Goal: Transaction & Acquisition: Purchase product/service

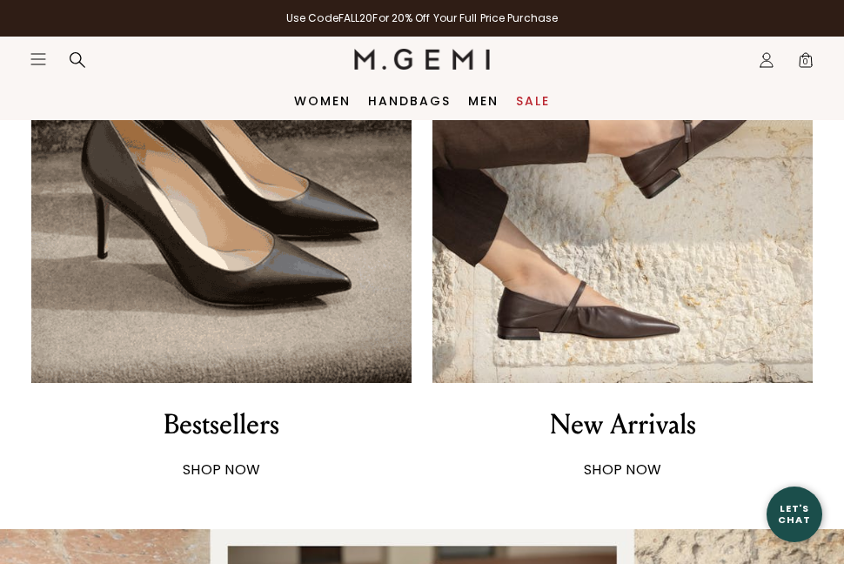
scroll to position [875, 0]
click at [215, 471] on strong "SHOP NOW" at bounding box center [221, 469] width 77 height 20
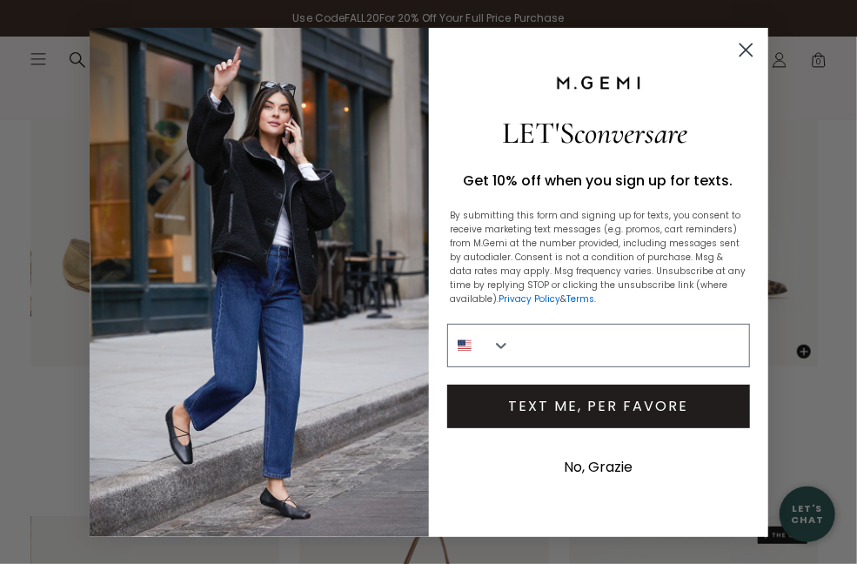
click at [602, 459] on button "No, Grazie" at bounding box center [598, 468] width 86 height 44
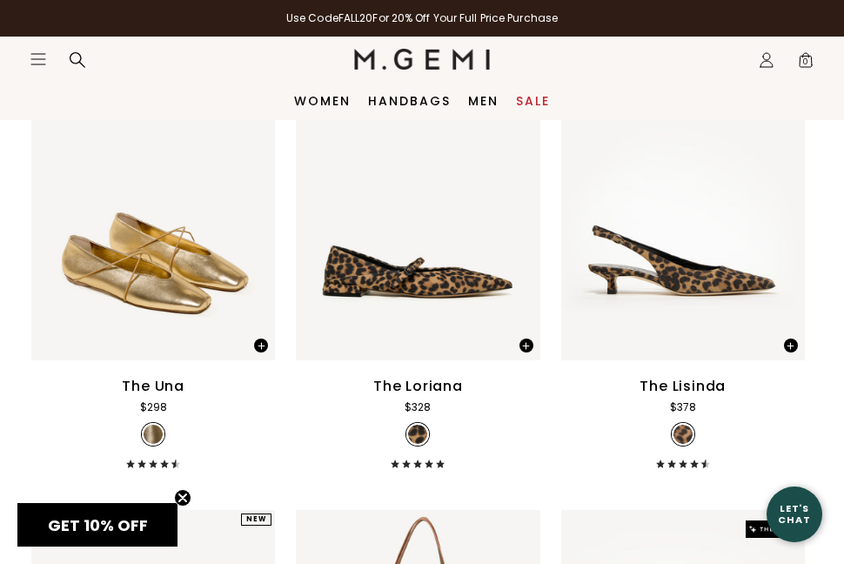
click at [533, 99] on link "Sale" at bounding box center [533, 101] width 34 height 14
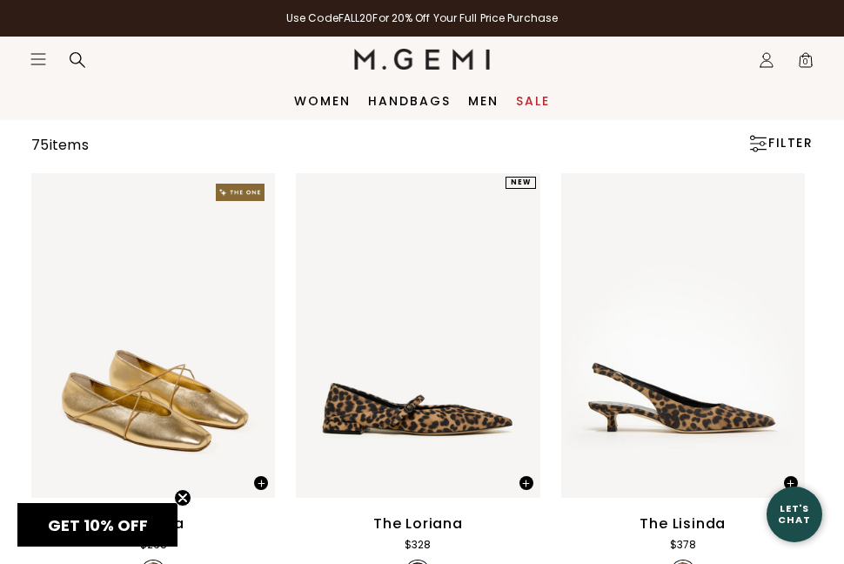
scroll to position [128, 0]
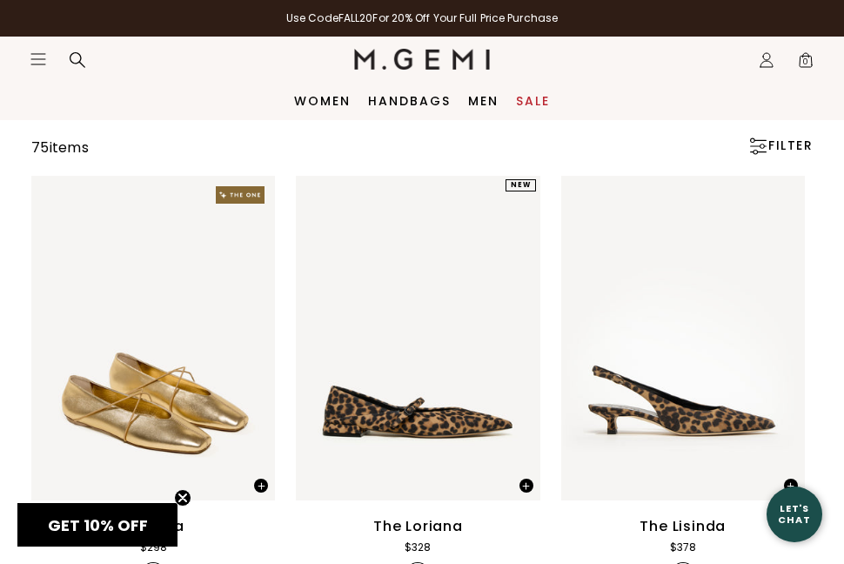
click at [533, 95] on link "Sale" at bounding box center [533, 101] width 34 height 14
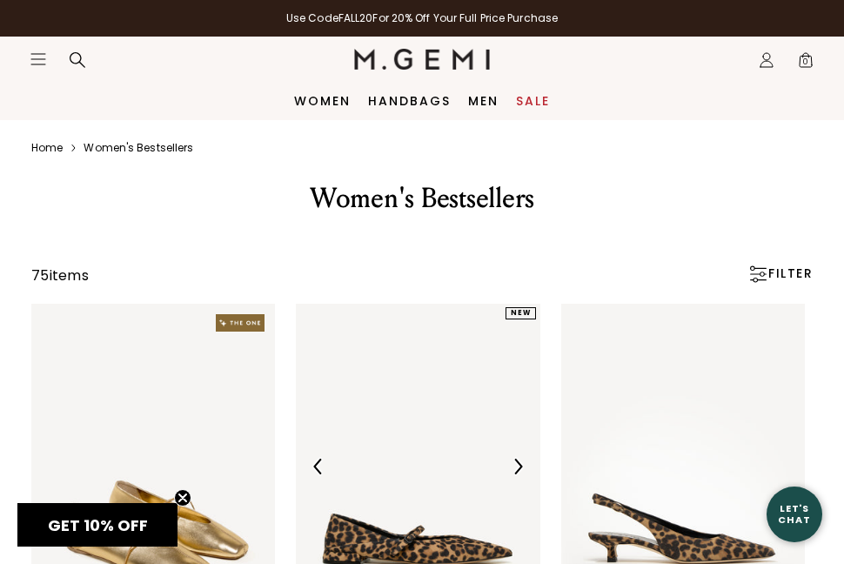
scroll to position [0, 0]
click at [533, 96] on link "Sale" at bounding box center [533, 101] width 34 height 14
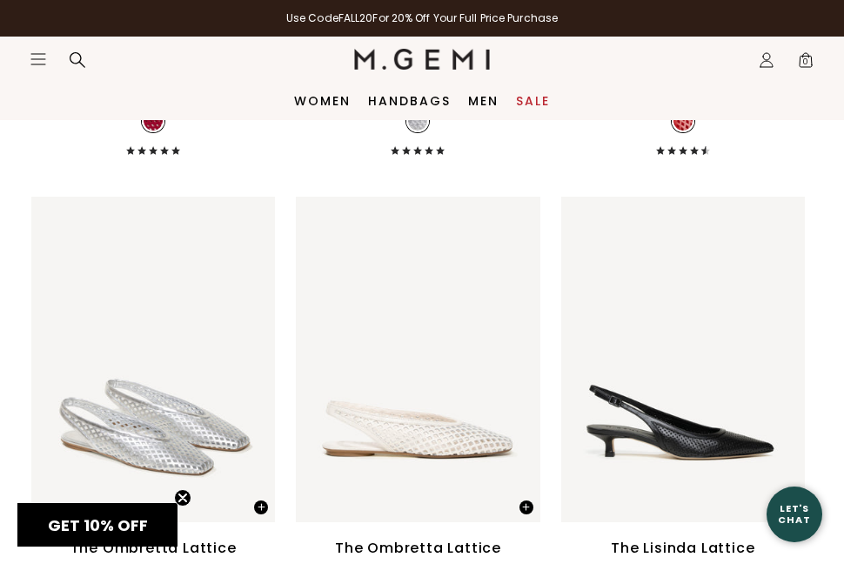
scroll to position [5122, 0]
click at [718, 413] on img at bounding box center [683, 360] width 244 height 325
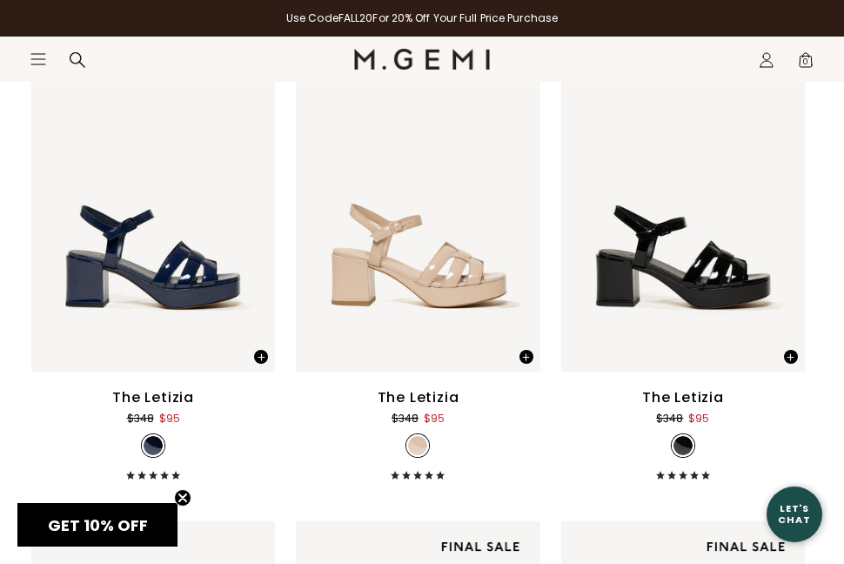
scroll to position [7700, 0]
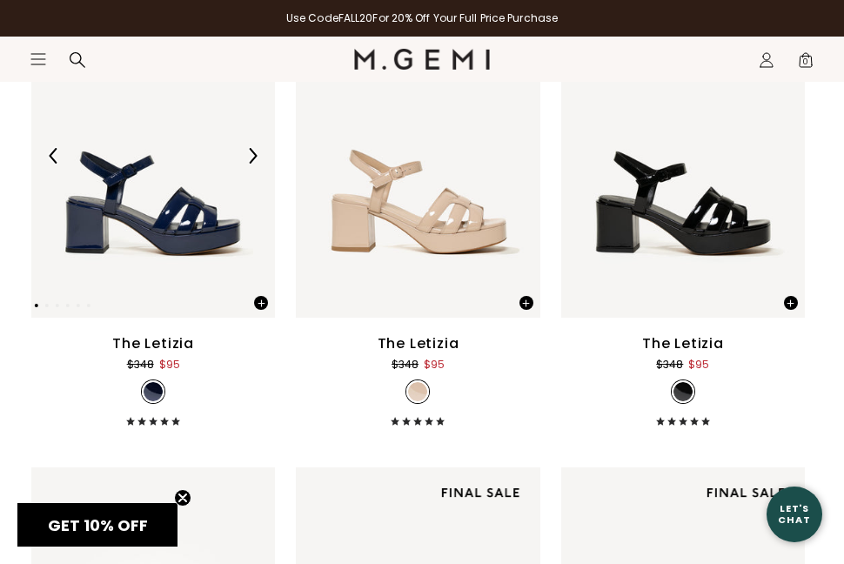
click at [185, 126] on img at bounding box center [153, 155] width 244 height 325
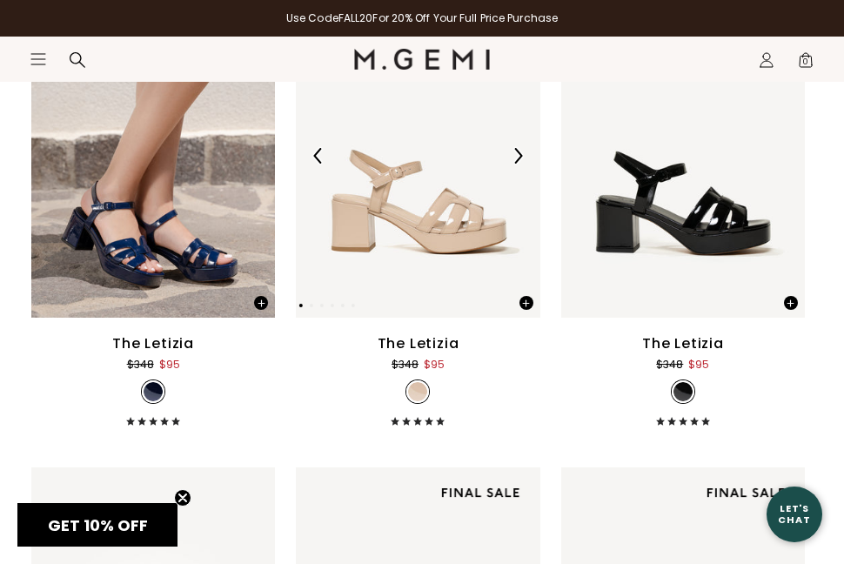
click at [463, 212] on img at bounding box center [418, 155] width 244 height 325
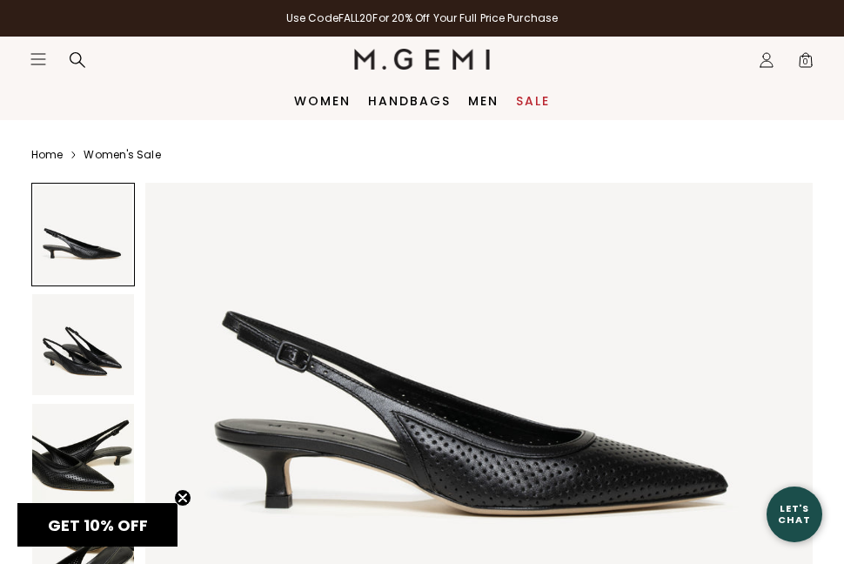
scroll to position [218, 0]
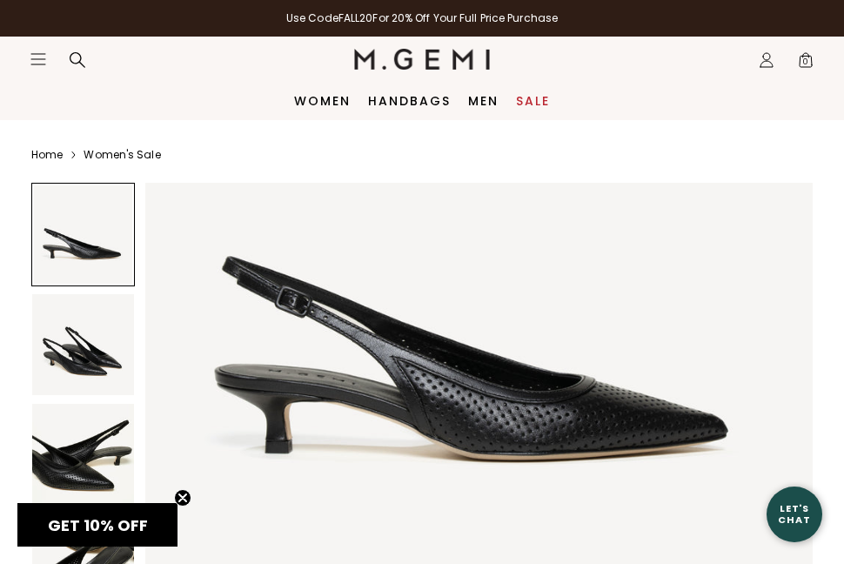
click at [95, 352] on img at bounding box center [83, 345] width 102 height 102
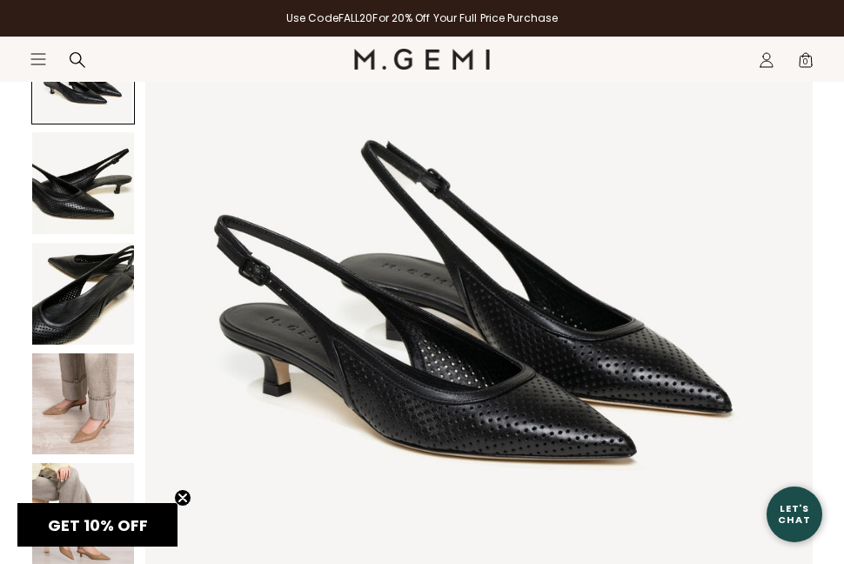
scroll to position [278, 0]
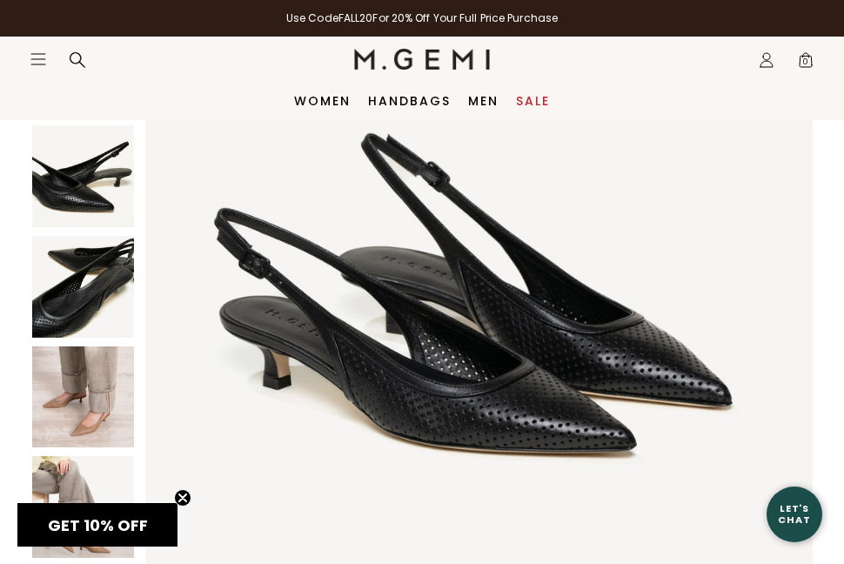
click at [76, 171] on img at bounding box center [83, 176] width 102 height 102
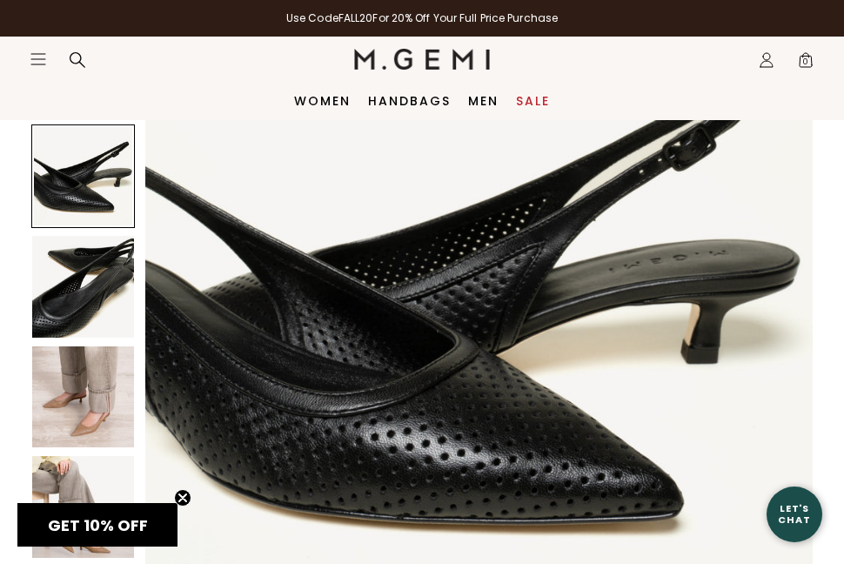
scroll to position [1344, 0]
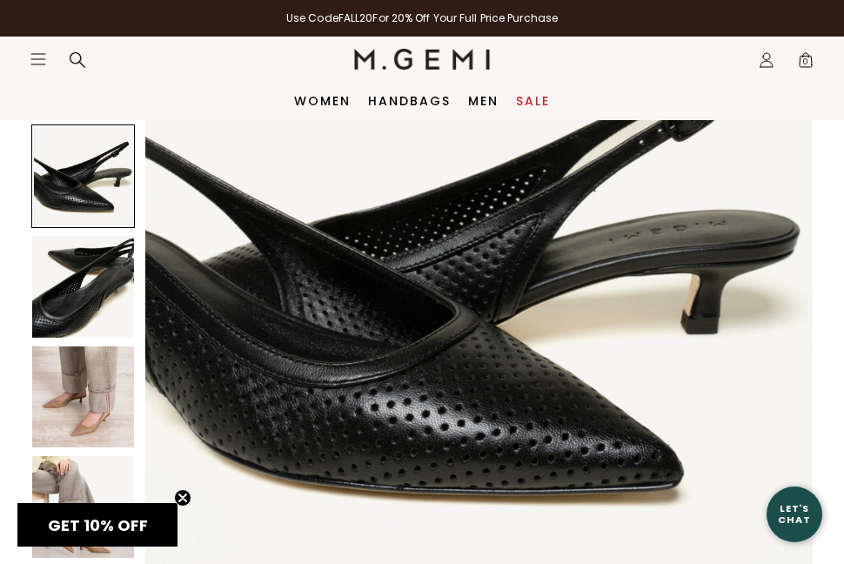
click at [80, 363] on img at bounding box center [83, 397] width 102 height 102
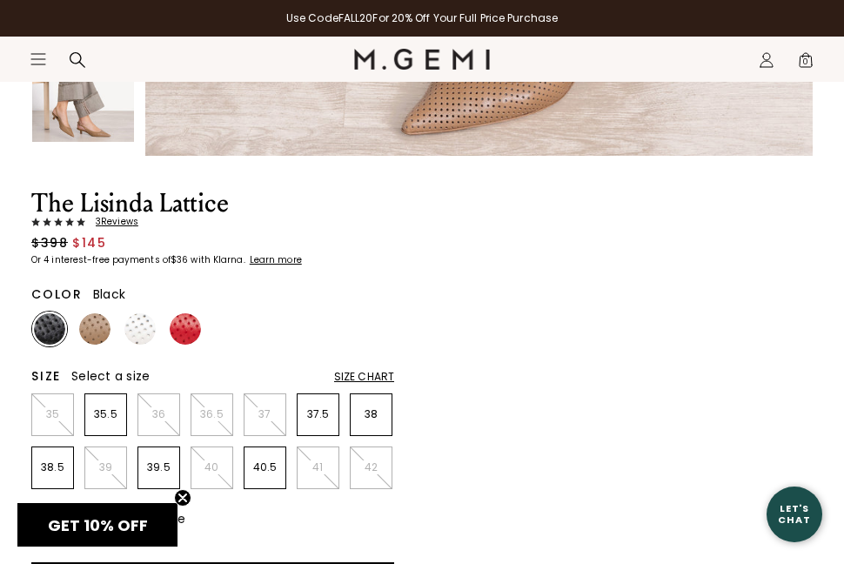
scroll to position [700, 0]
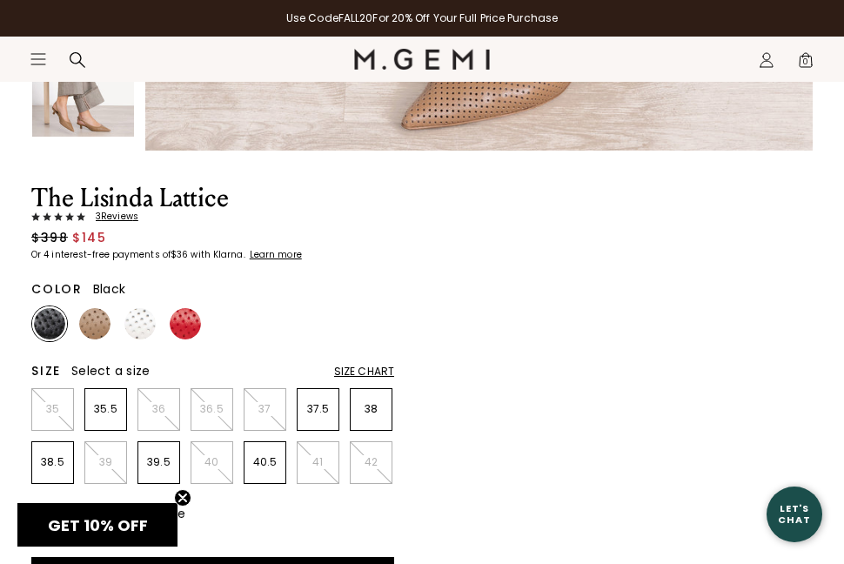
click at [48, 311] on img at bounding box center [49, 323] width 31 height 31
click at [89, 321] on img at bounding box center [94, 323] width 31 height 31
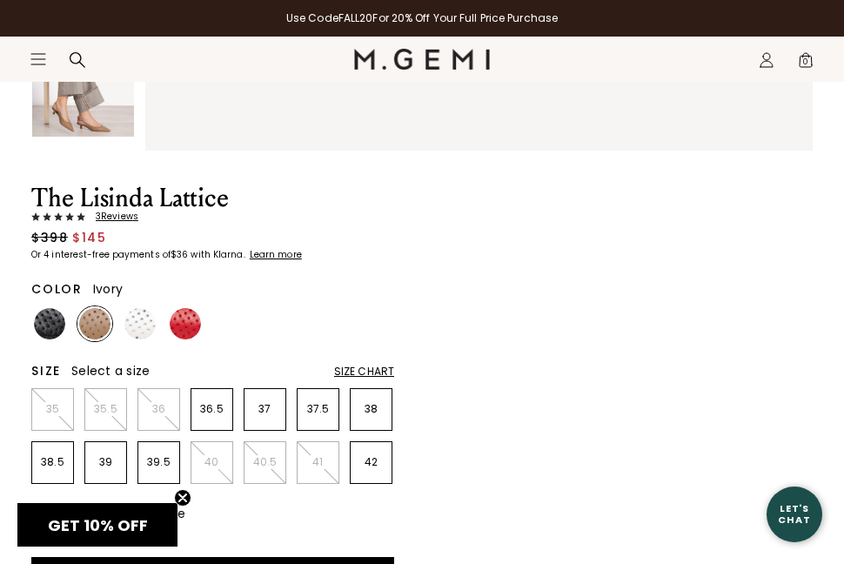
click at [146, 309] on img at bounding box center [139, 323] width 31 height 31
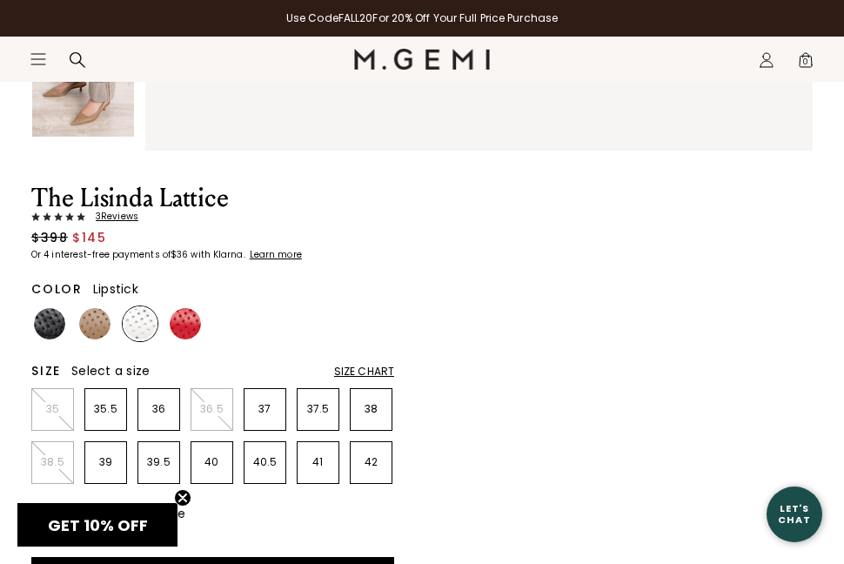
click at [196, 306] on div at bounding box center [185, 323] width 35 height 35
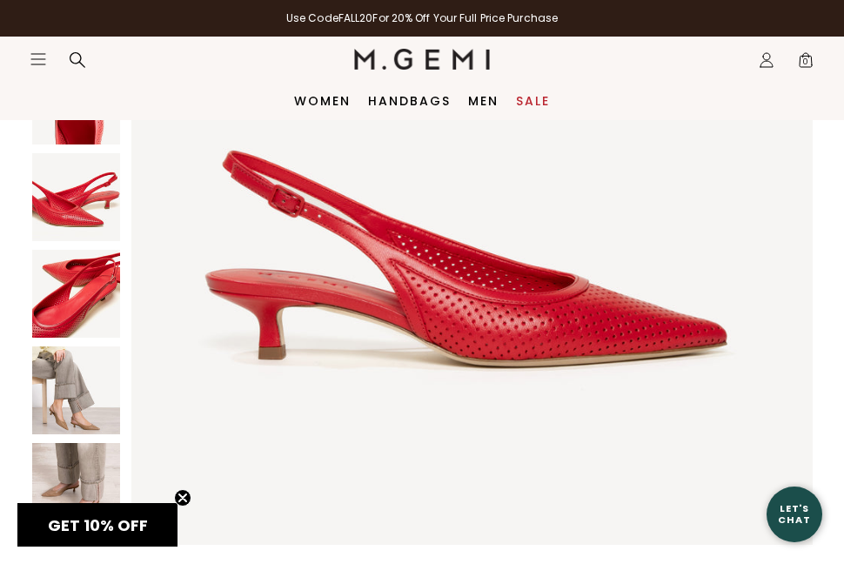
scroll to position [300, 0]
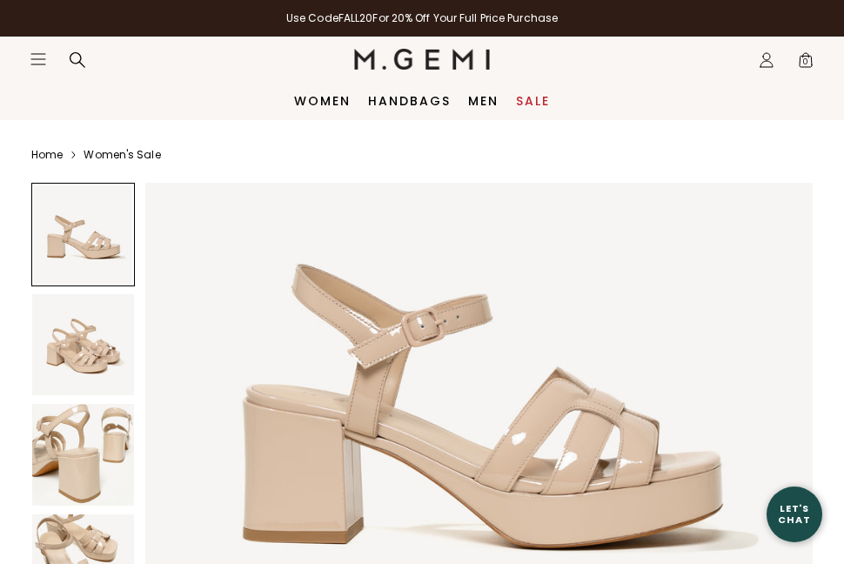
scroll to position [125, 0]
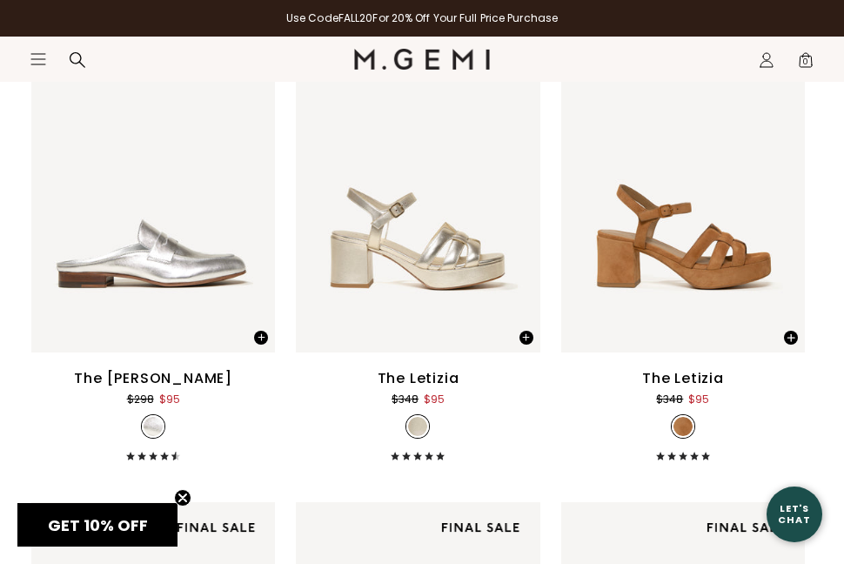
scroll to position [7193, 0]
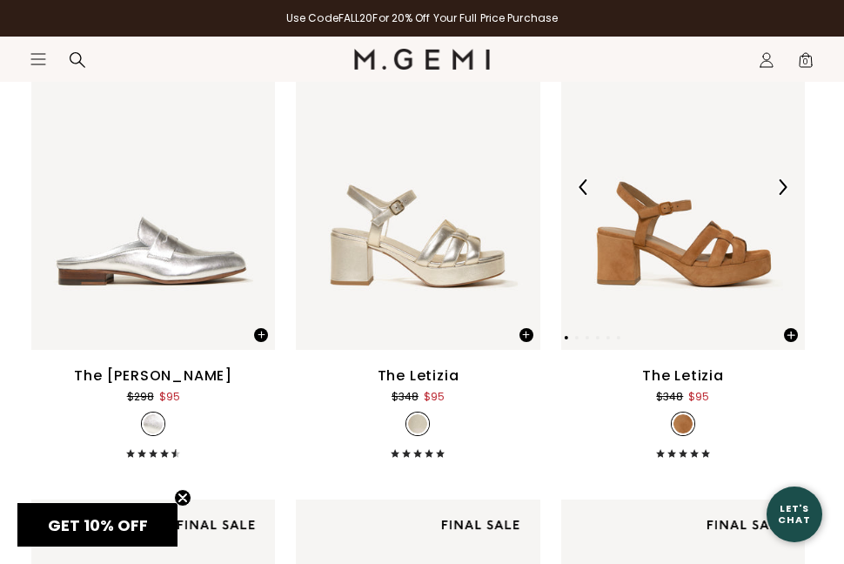
click at [694, 220] on img at bounding box center [683, 187] width 244 height 325
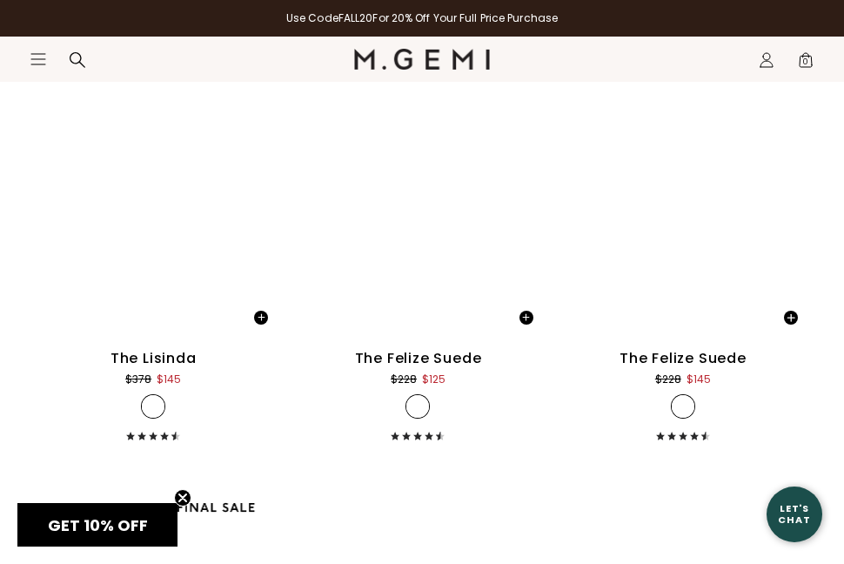
scroll to position [8642, 0]
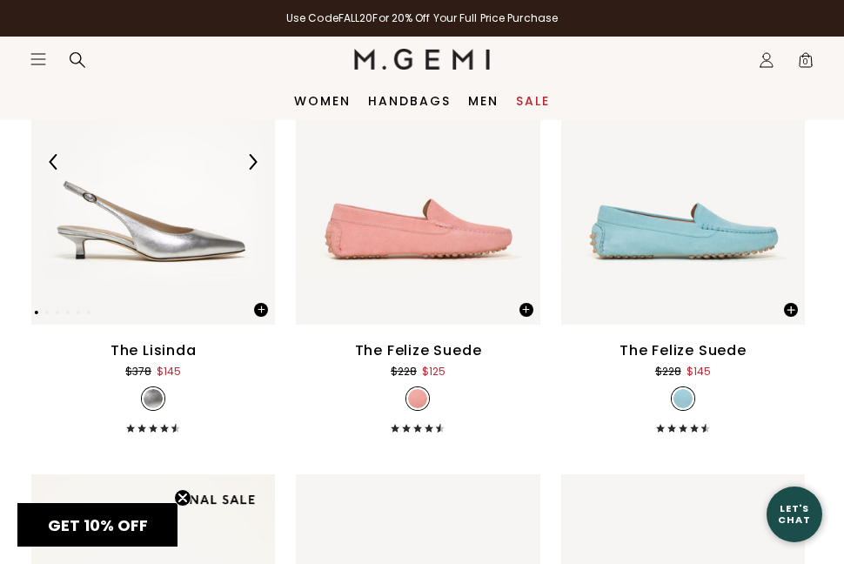
click at [169, 251] on img at bounding box center [153, 162] width 244 height 325
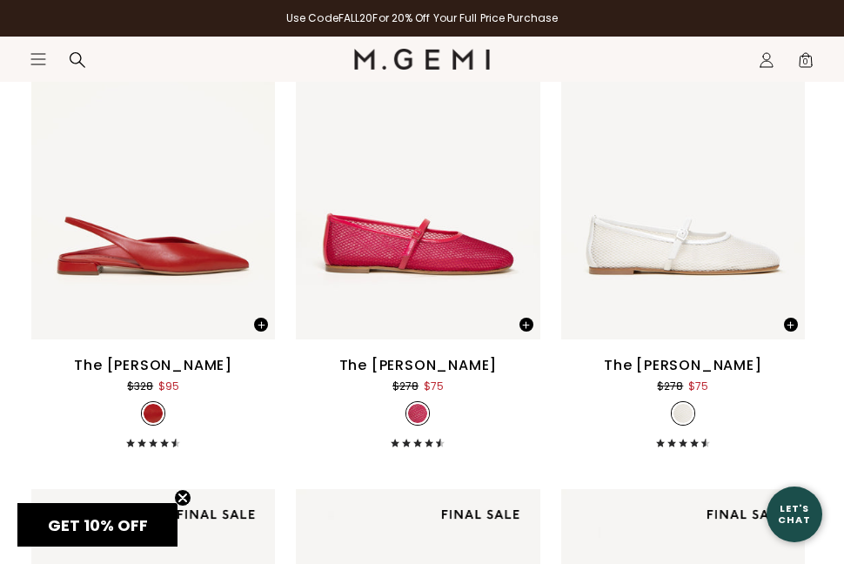
scroll to position [9103, 0]
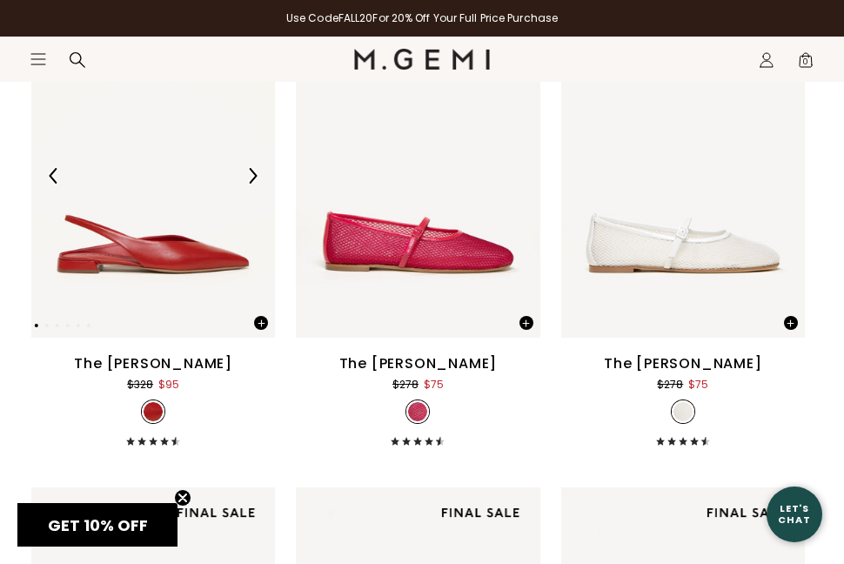
click at [165, 261] on img at bounding box center [153, 175] width 244 height 325
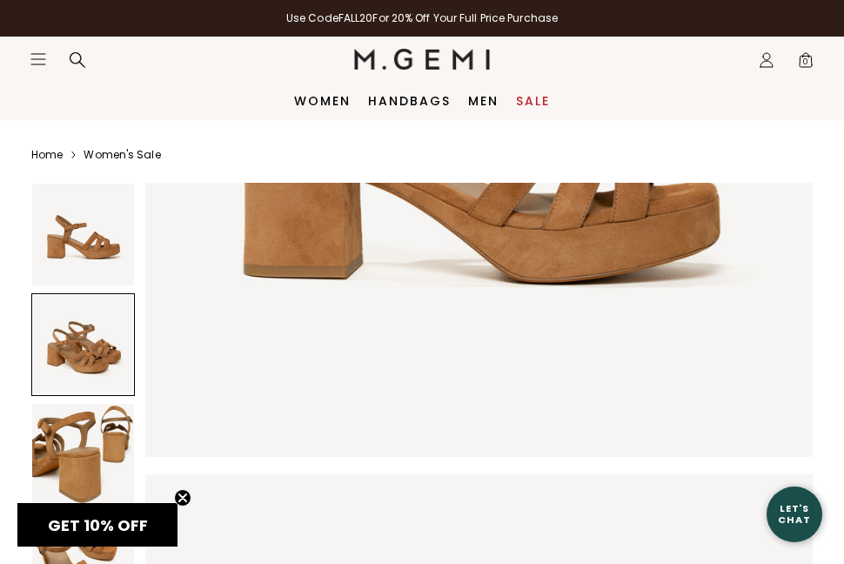
scroll to position [400, 0]
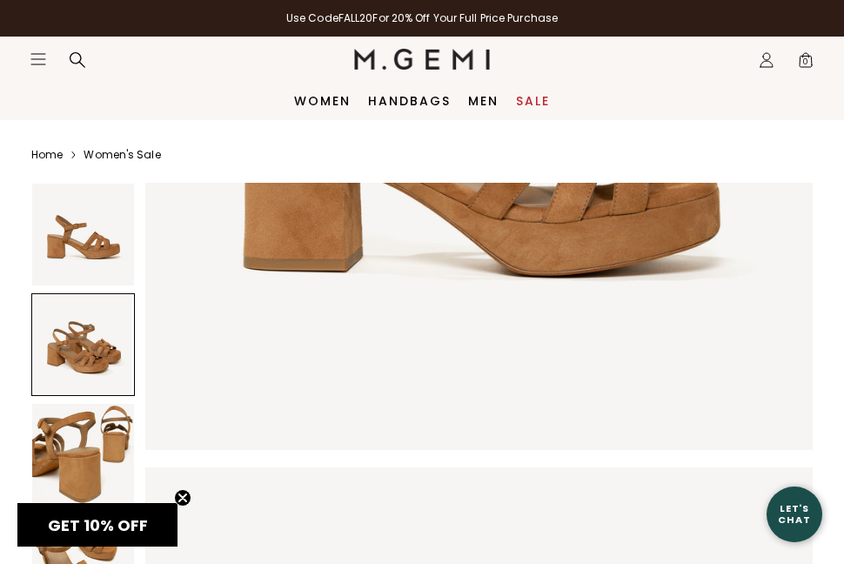
click at [181, 495] on icon "Close teaser" at bounding box center [182, 497] width 7 height 7
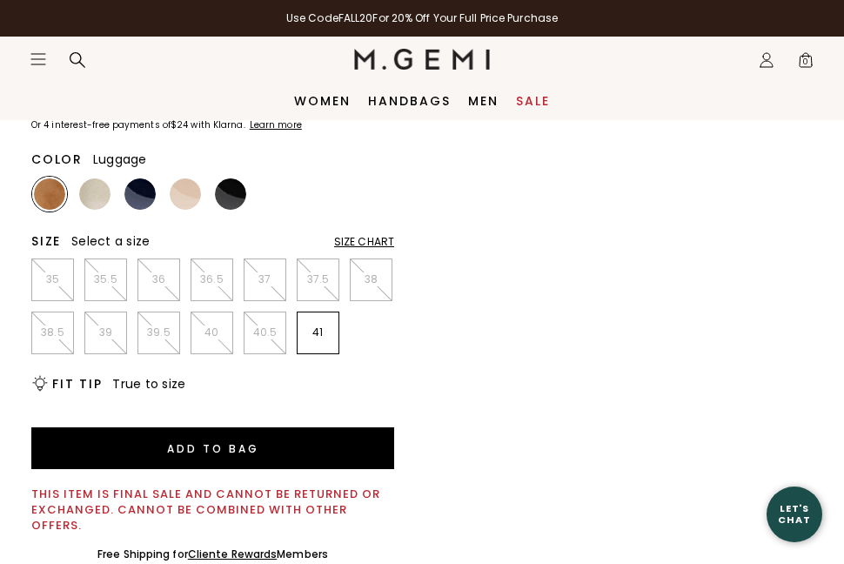
scroll to position [828, 0]
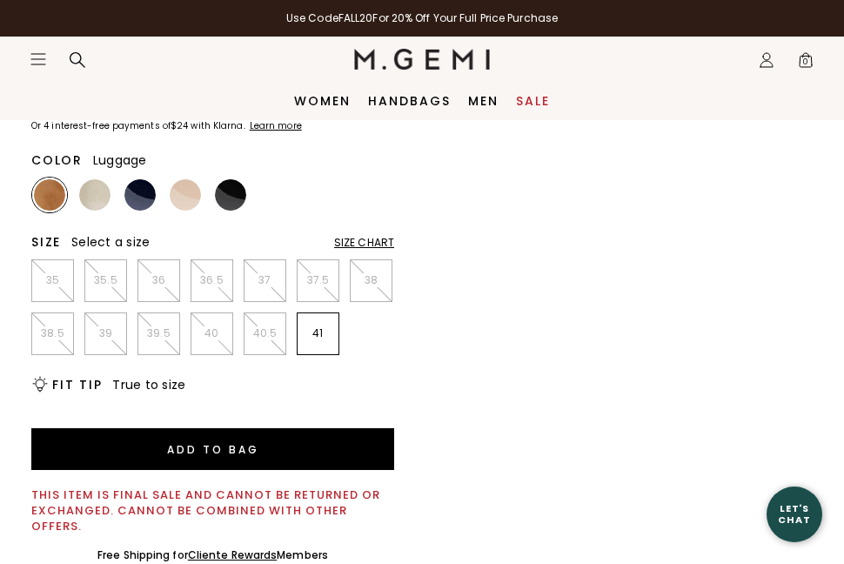
click at [44, 191] on img at bounding box center [49, 194] width 31 height 31
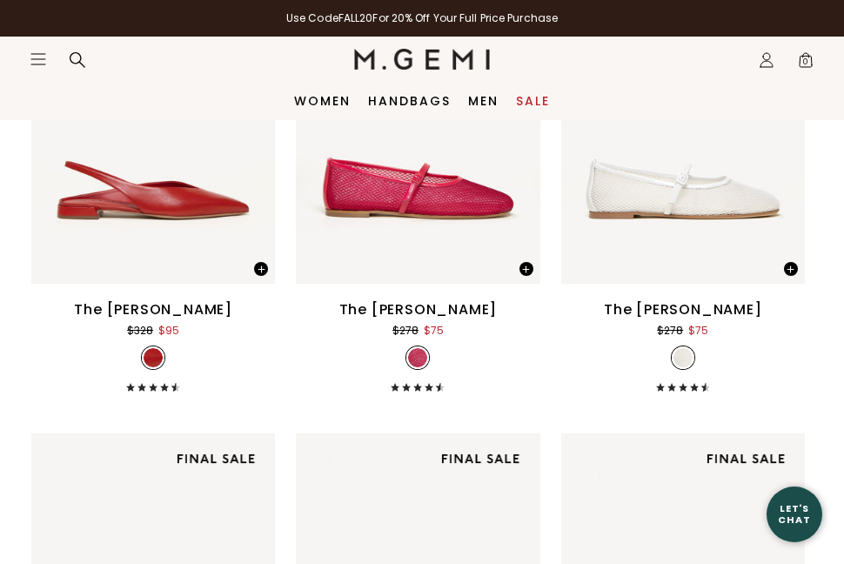
scroll to position [9156, 0]
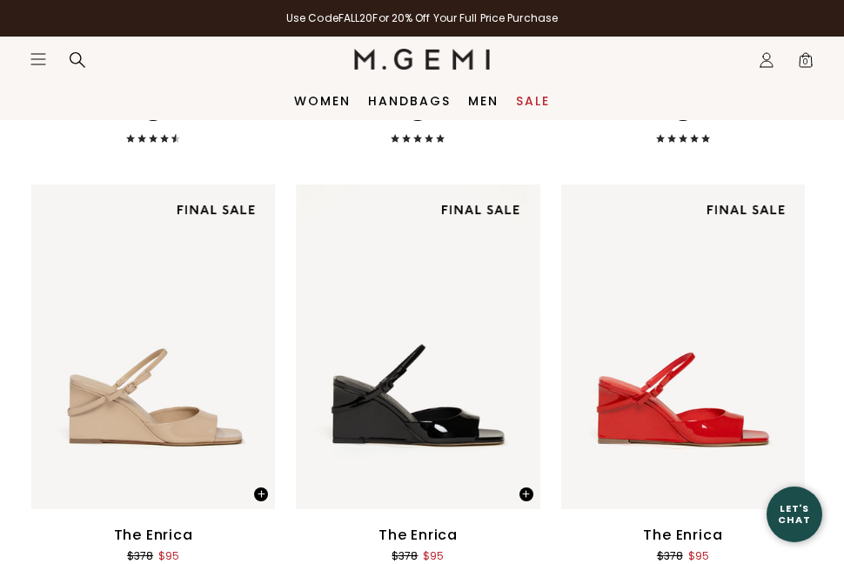
click at [453, 220] on img at bounding box center [480, 210] width 97 height 30
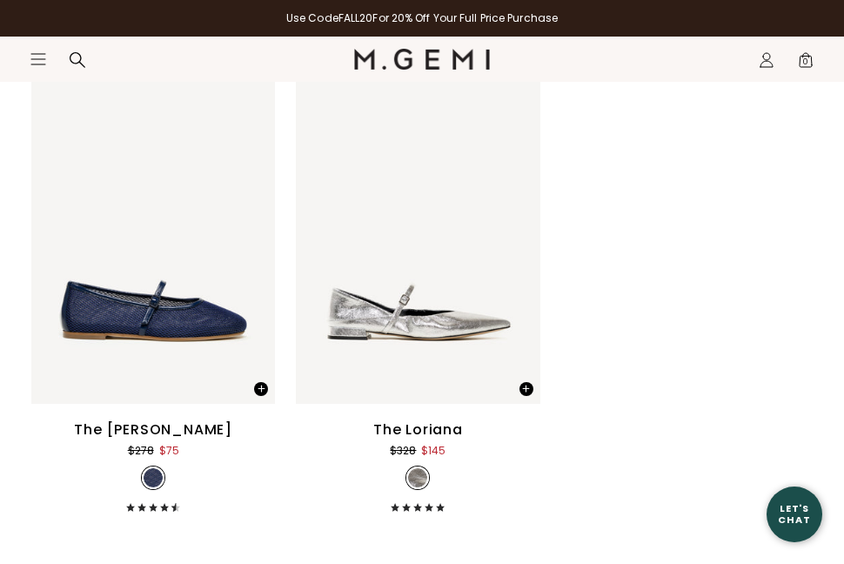
scroll to position [13800, 0]
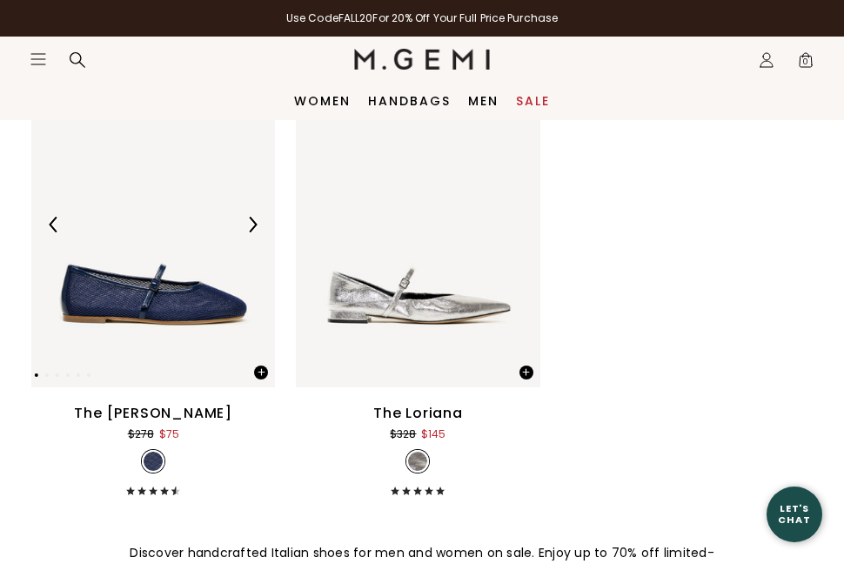
click at [137, 305] on img at bounding box center [153, 224] width 244 height 325
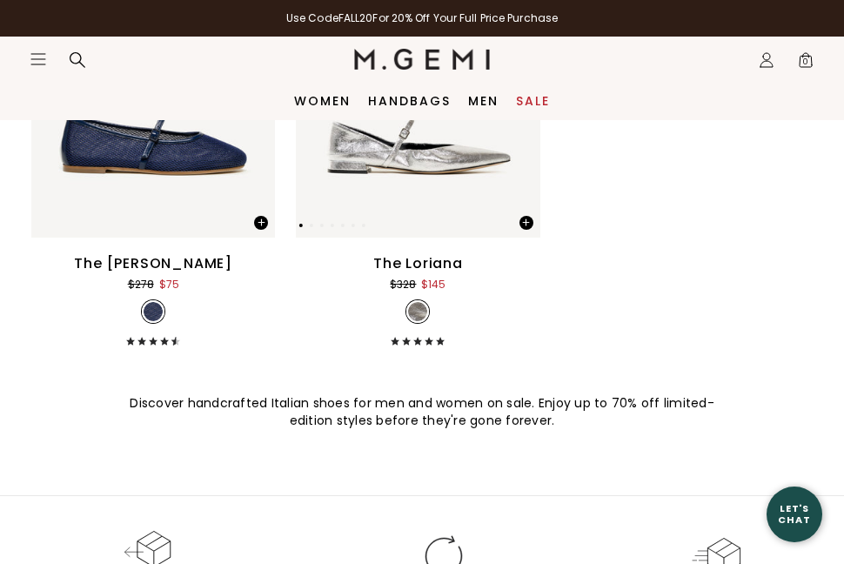
scroll to position [13944, 0]
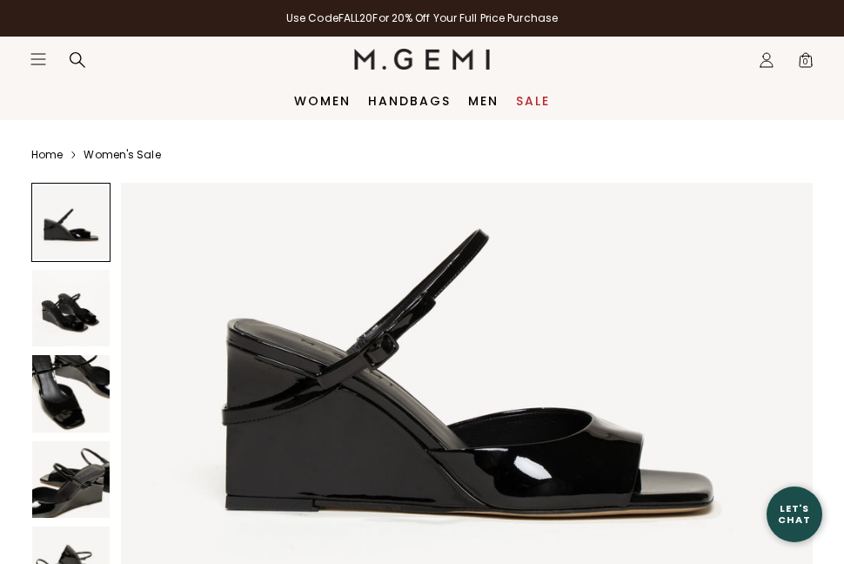
scroll to position [178, 0]
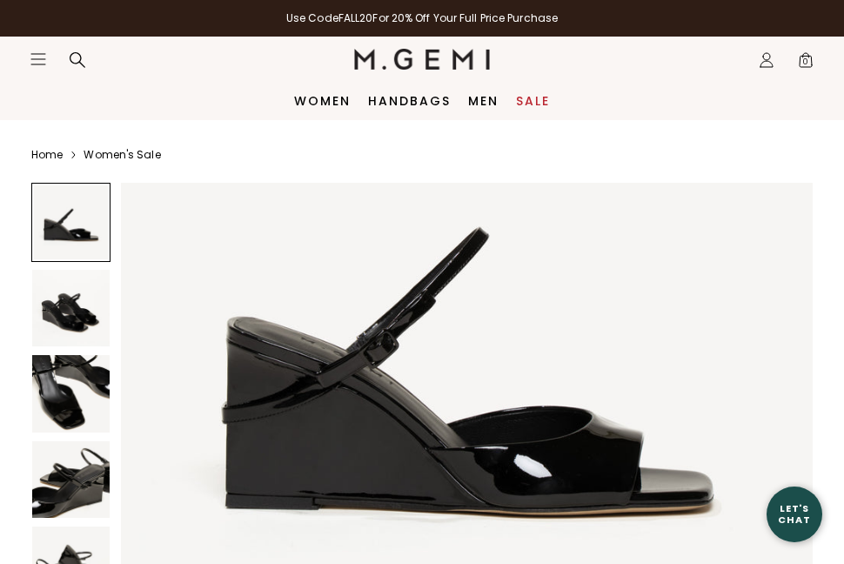
click at [453, 220] on img at bounding box center [467, 350] width 692 height 692
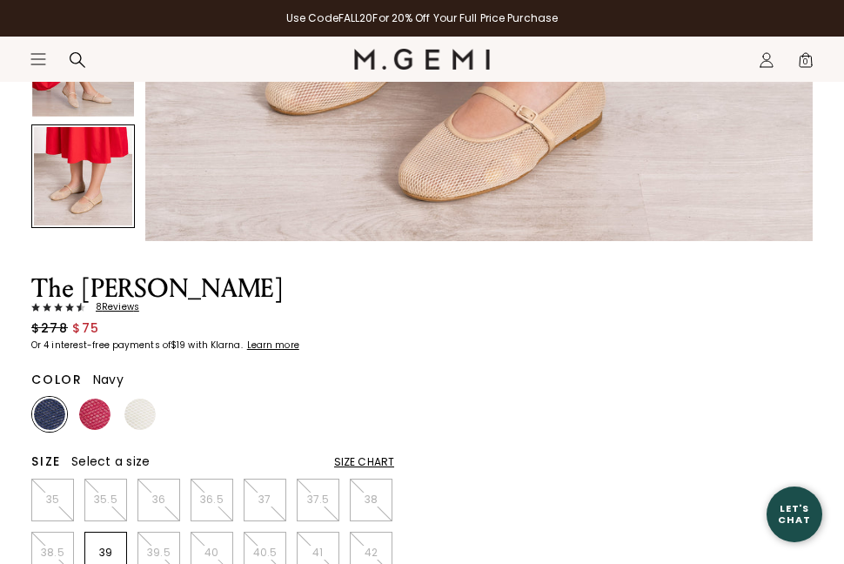
scroll to position [611, 0]
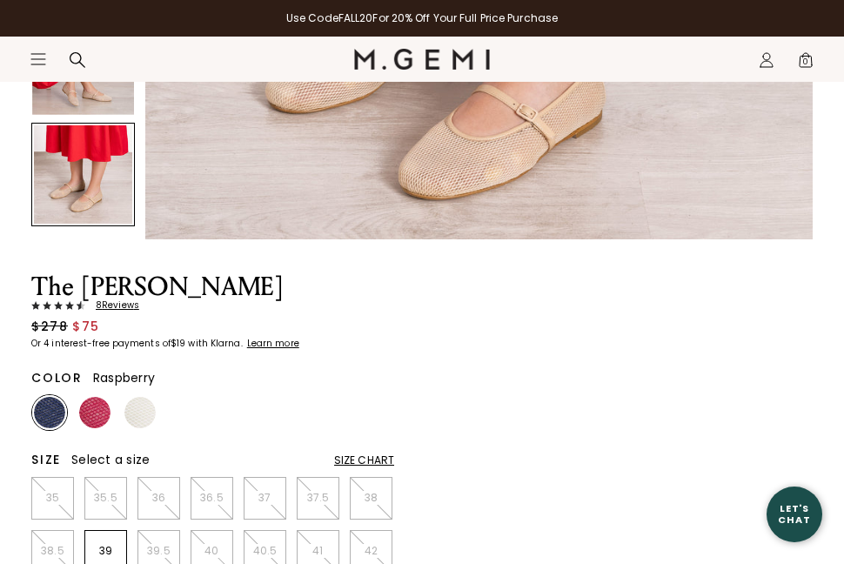
click at [91, 399] on img at bounding box center [94, 412] width 31 height 31
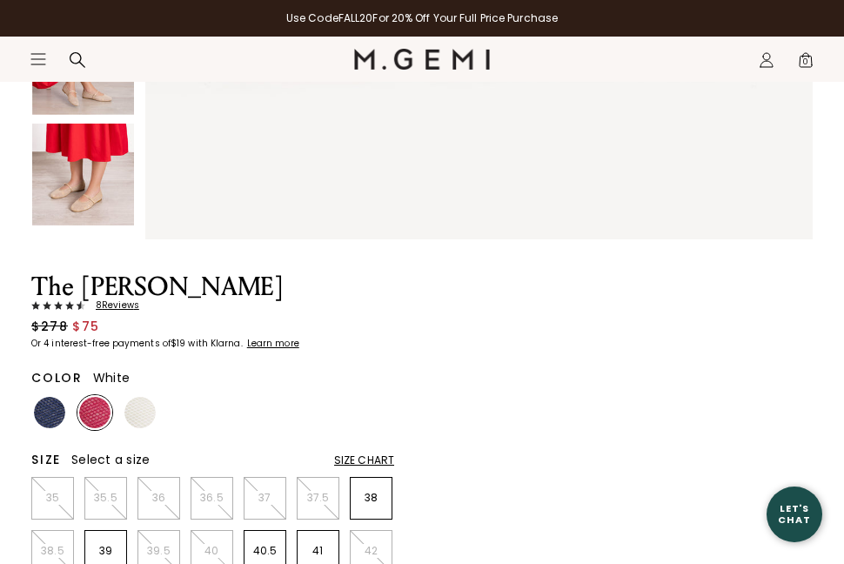
click at [143, 397] on img at bounding box center [139, 412] width 31 height 31
